Goal: Task Accomplishment & Management: Complete application form

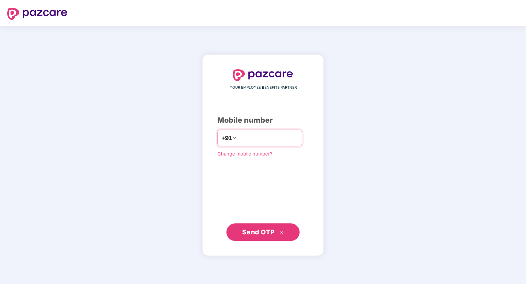
type input "**********"
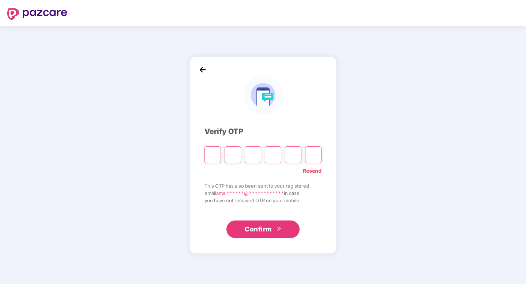
type input "*"
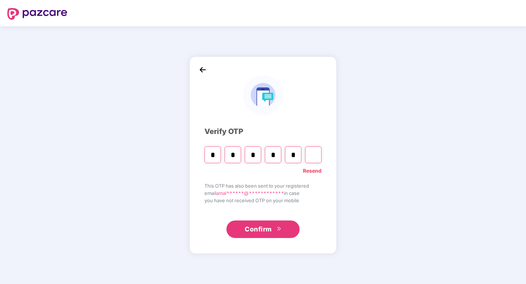
type input "*"
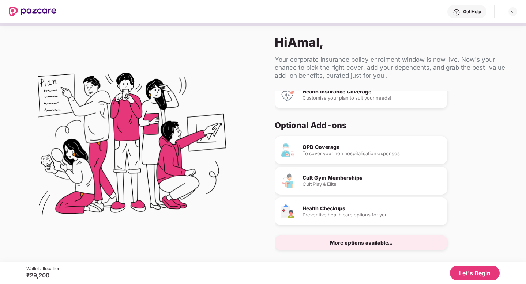
scroll to position [11, 0]
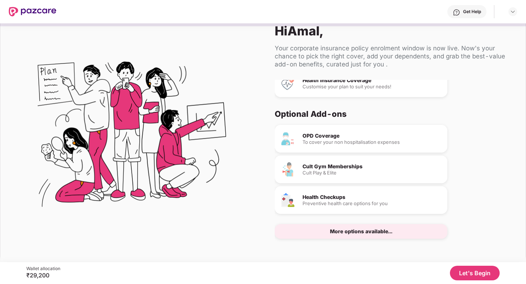
click at [471, 274] on button "Let's Begin" at bounding box center [475, 273] width 50 height 15
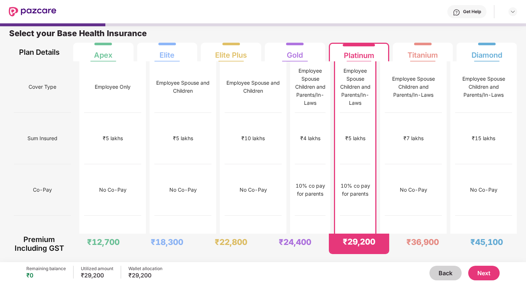
scroll to position [4, 0]
click at [476, 216] on div "₹15,000" at bounding box center [483, 242] width 57 height 52
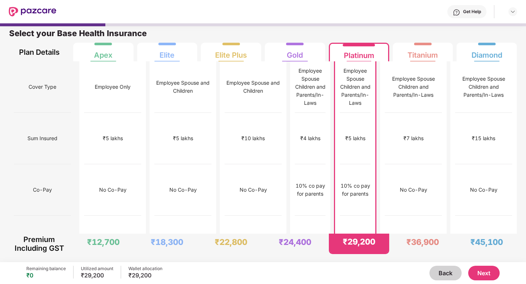
scroll to position [0, 0]
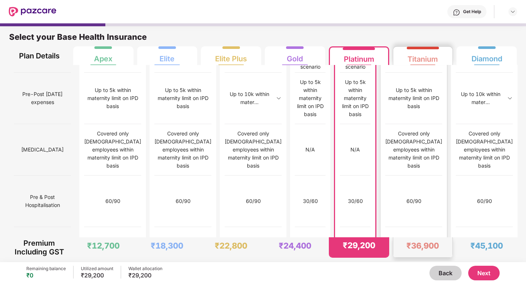
scroll to position [4, 0]
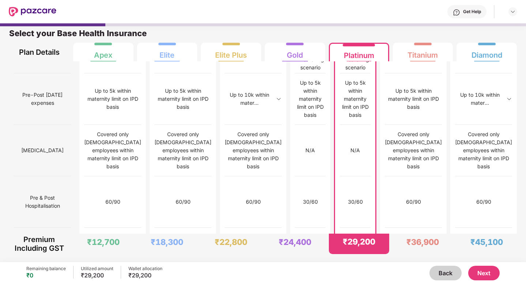
scroll to position [714, 0]
